Goal: Information Seeking & Learning: Learn about a topic

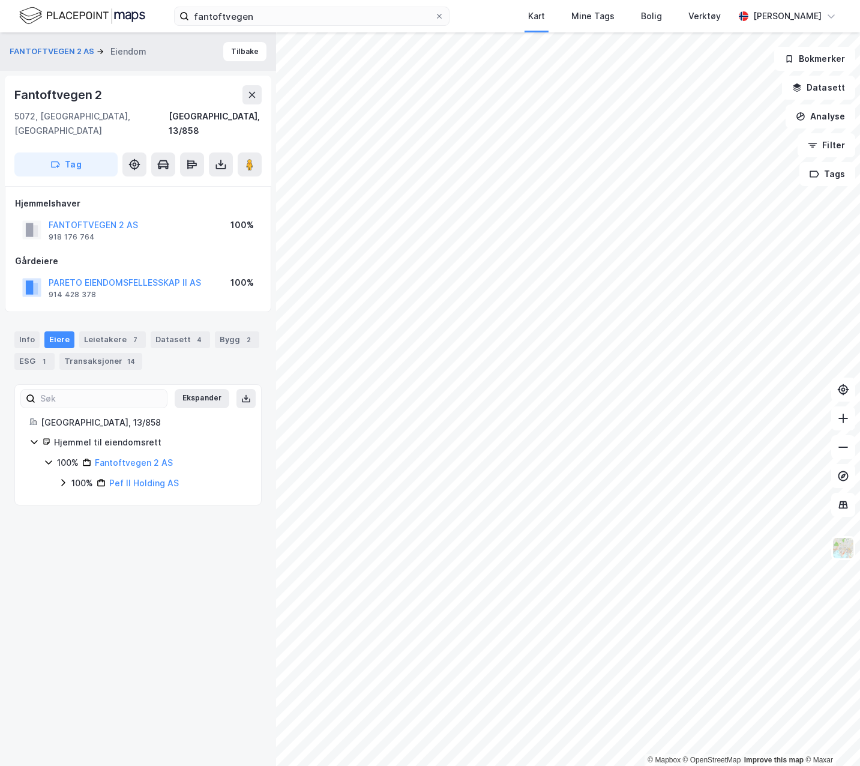
click at [91, 334] on div "Info [PERSON_NAME] 7 Datasett 4 Bygg 2 ESG 1 Transaksjoner 14" at bounding box center [137, 350] width 247 height 38
click at [105, 331] on div "Leietakere 7" at bounding box center [112, 339] width 67 height 17
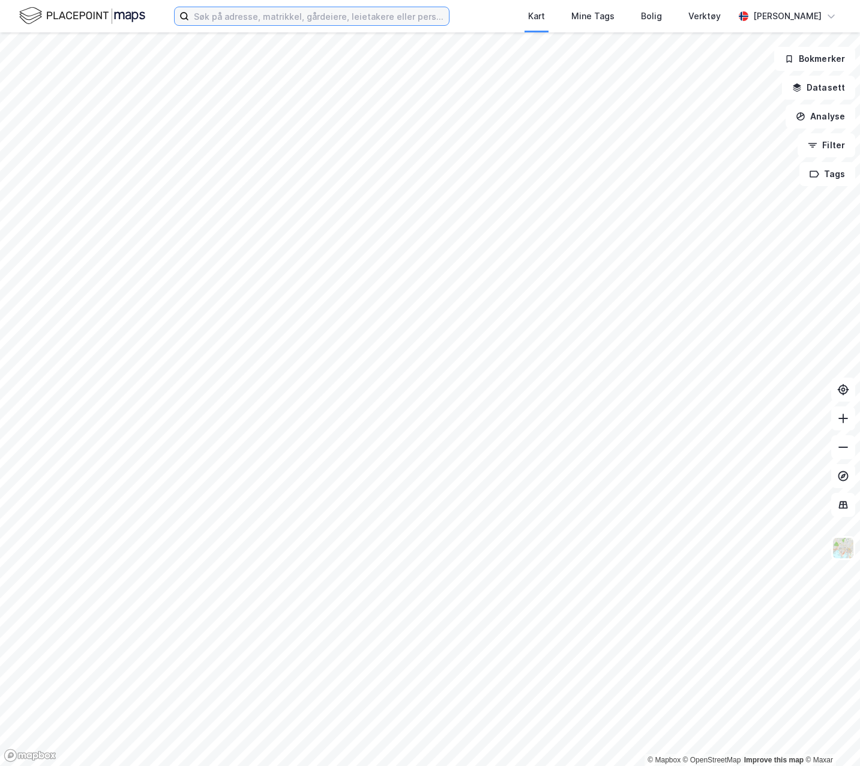
click at [294, 10] on input at bounding box center [319, 16] width 260 height 18
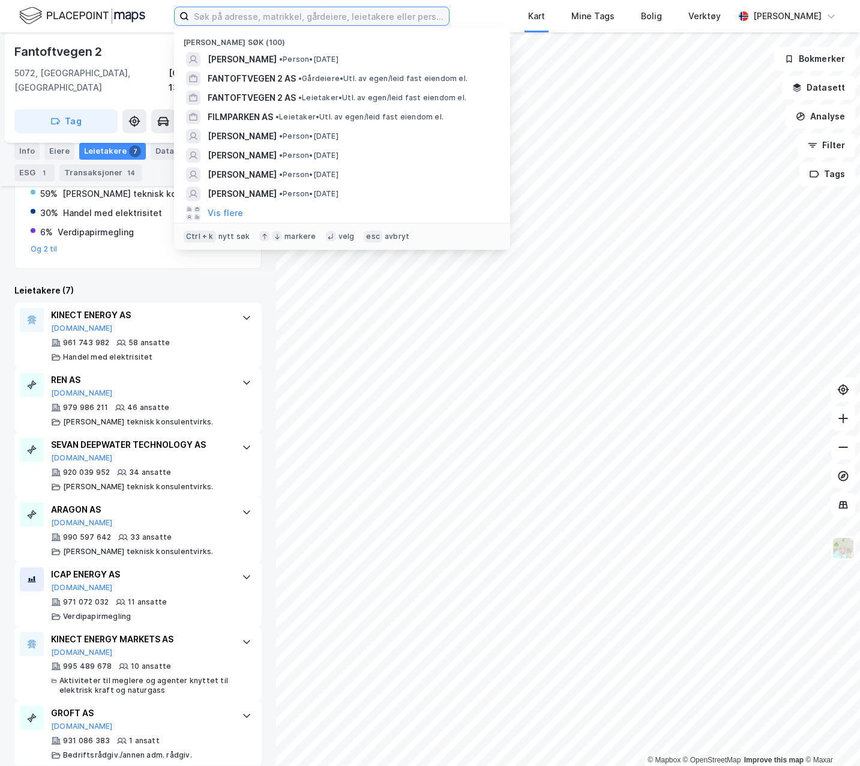
scroll to position [200, 0]
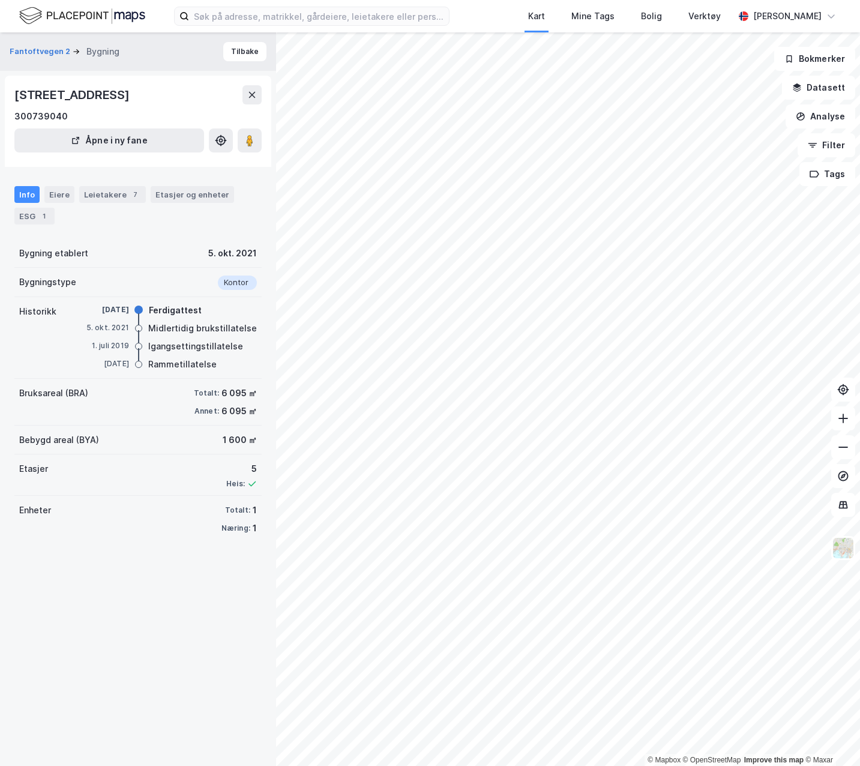
click at [108, 192] on div "Leietakere 7" at bounding box center [112, 194] width 67 height 17
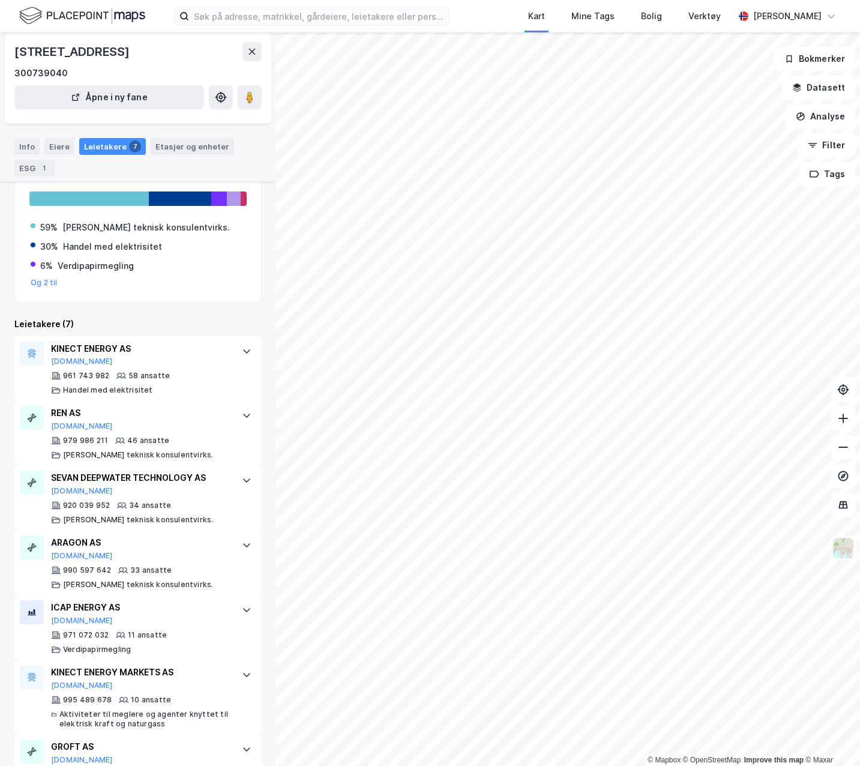
scroll to position [168, 0]
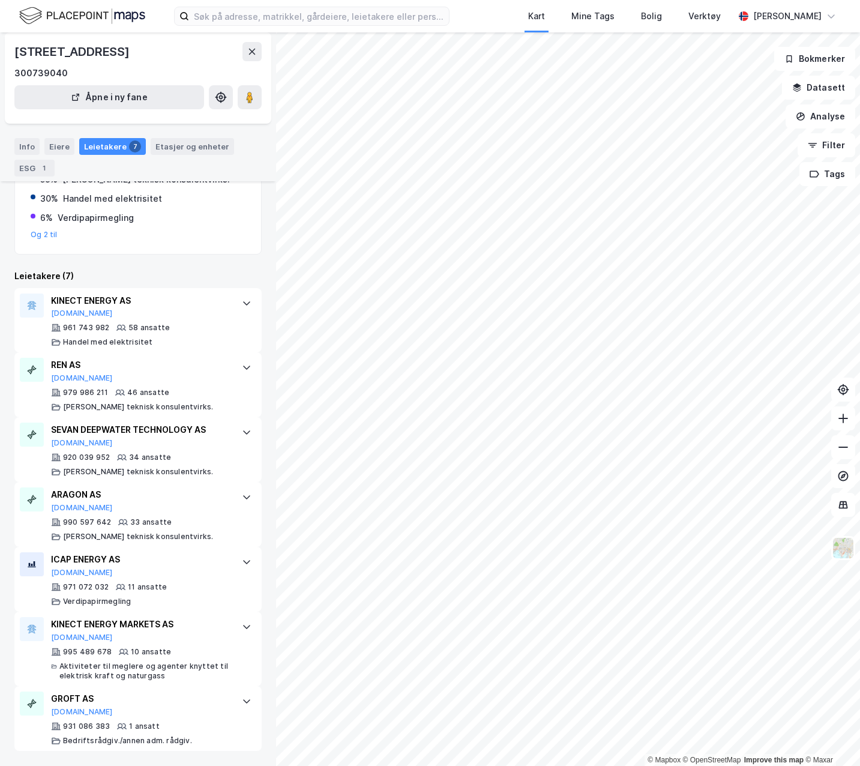
click at [237, 707] on div at bounding box center [246, 700] width 19 height 19
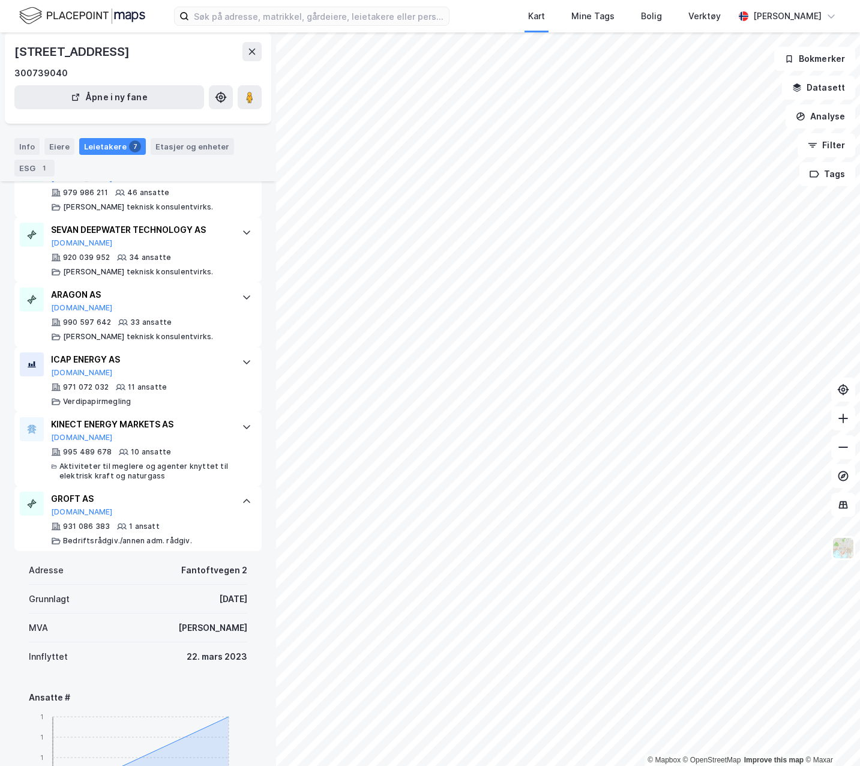
scroll to position [348, 0]
